Goal: Task Accomplishment & Management: Manage account settings

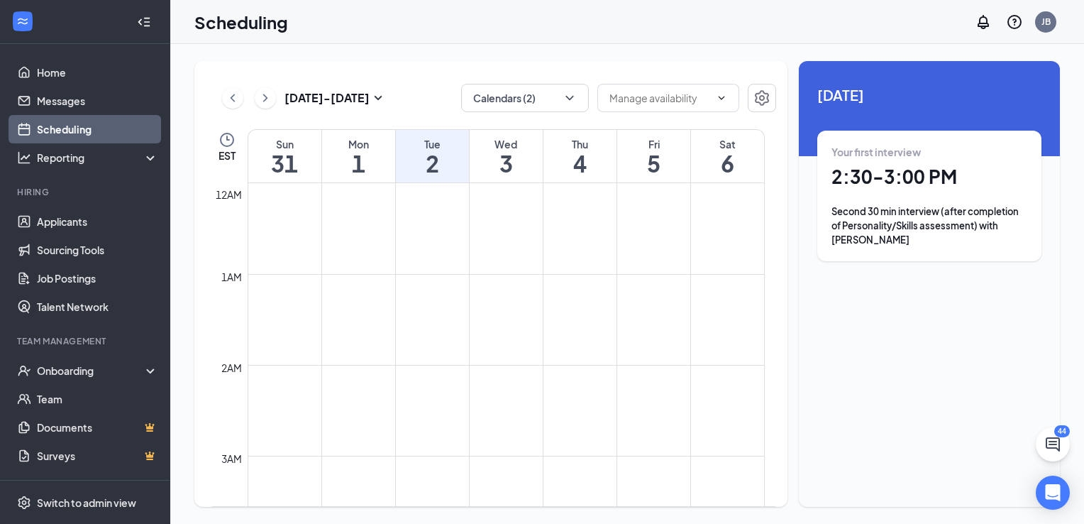
scroll to position [626, 0]
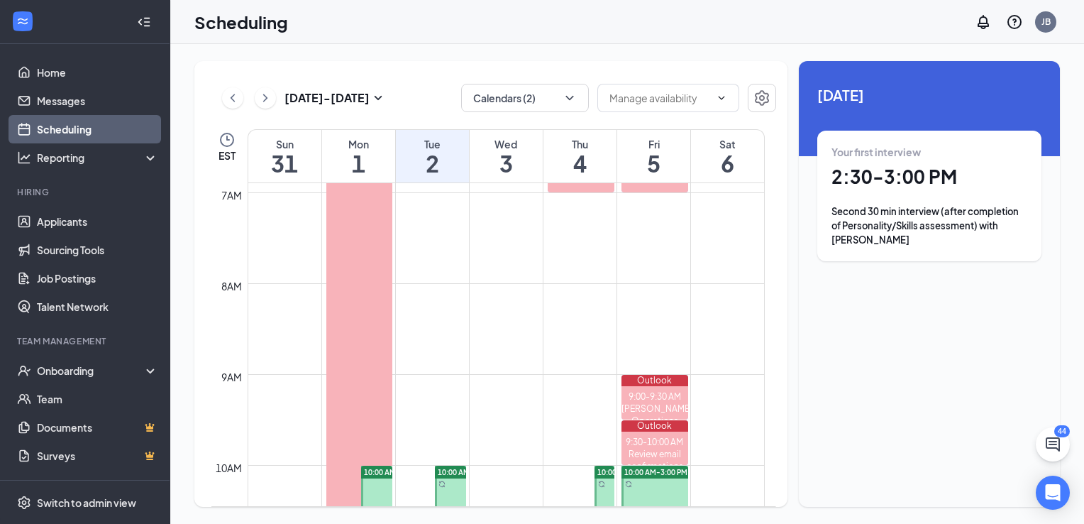
click at [380, 469] on span "10:00 AM-3:00 PM" at bounding box center [395, 472] width 63 height 10
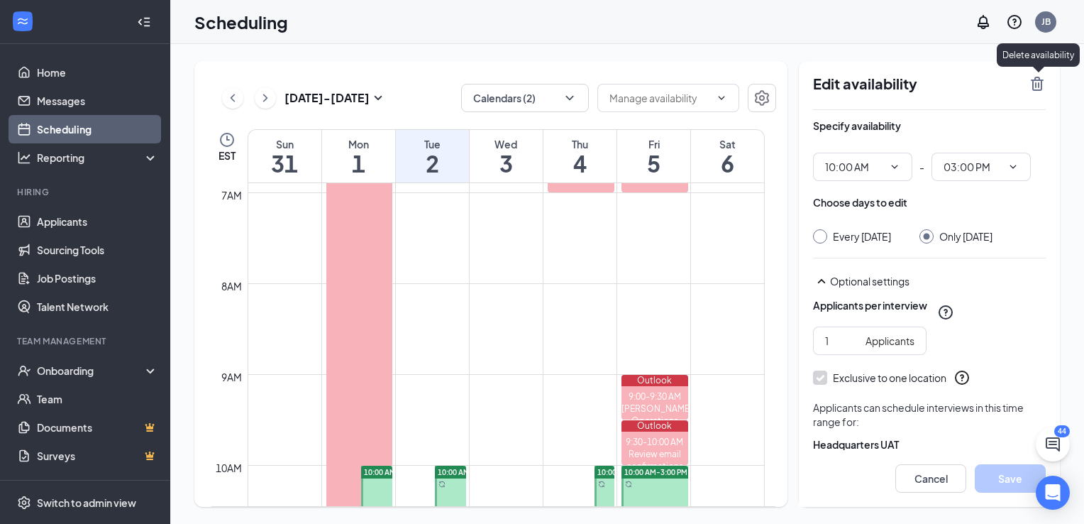
click at [1034, 87] on icon "TrashOutline" at bounding box center [1037, 83] width 17 height 17
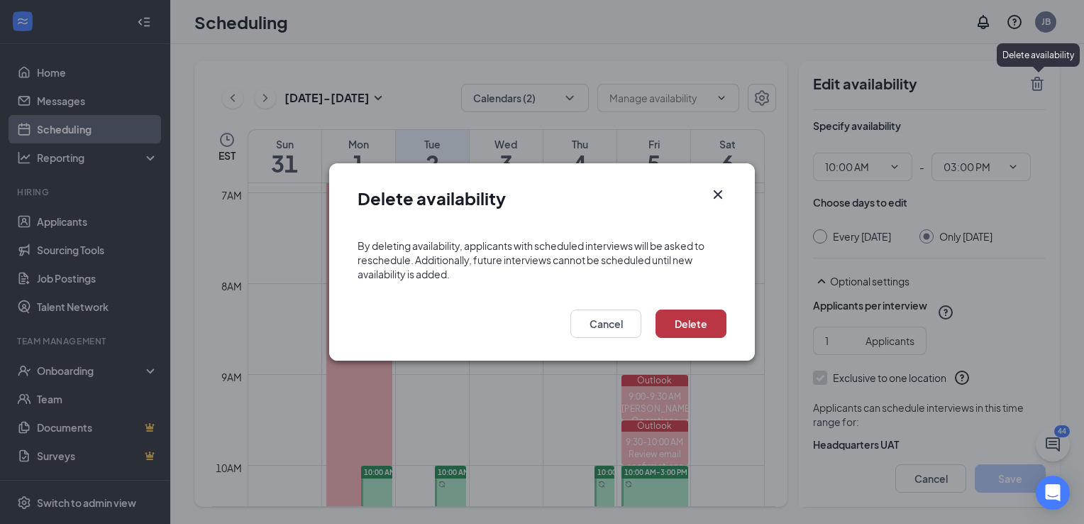
click at [711, 316] on button "Delete" at bounding box center [691, 323] width 71 height 28
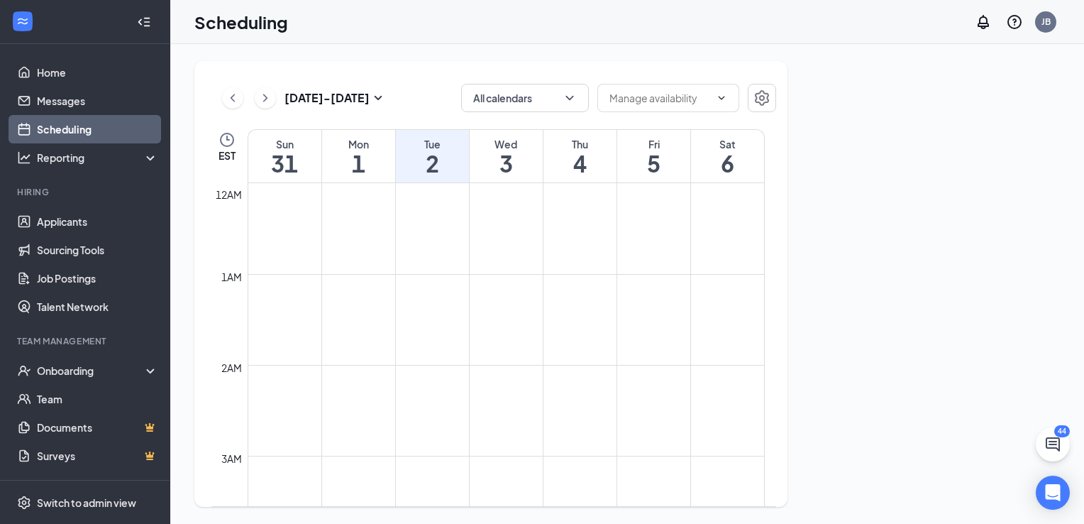
scroll to position [697, 0]
